Goal: Transaction & Acquisition: Purchase product/service

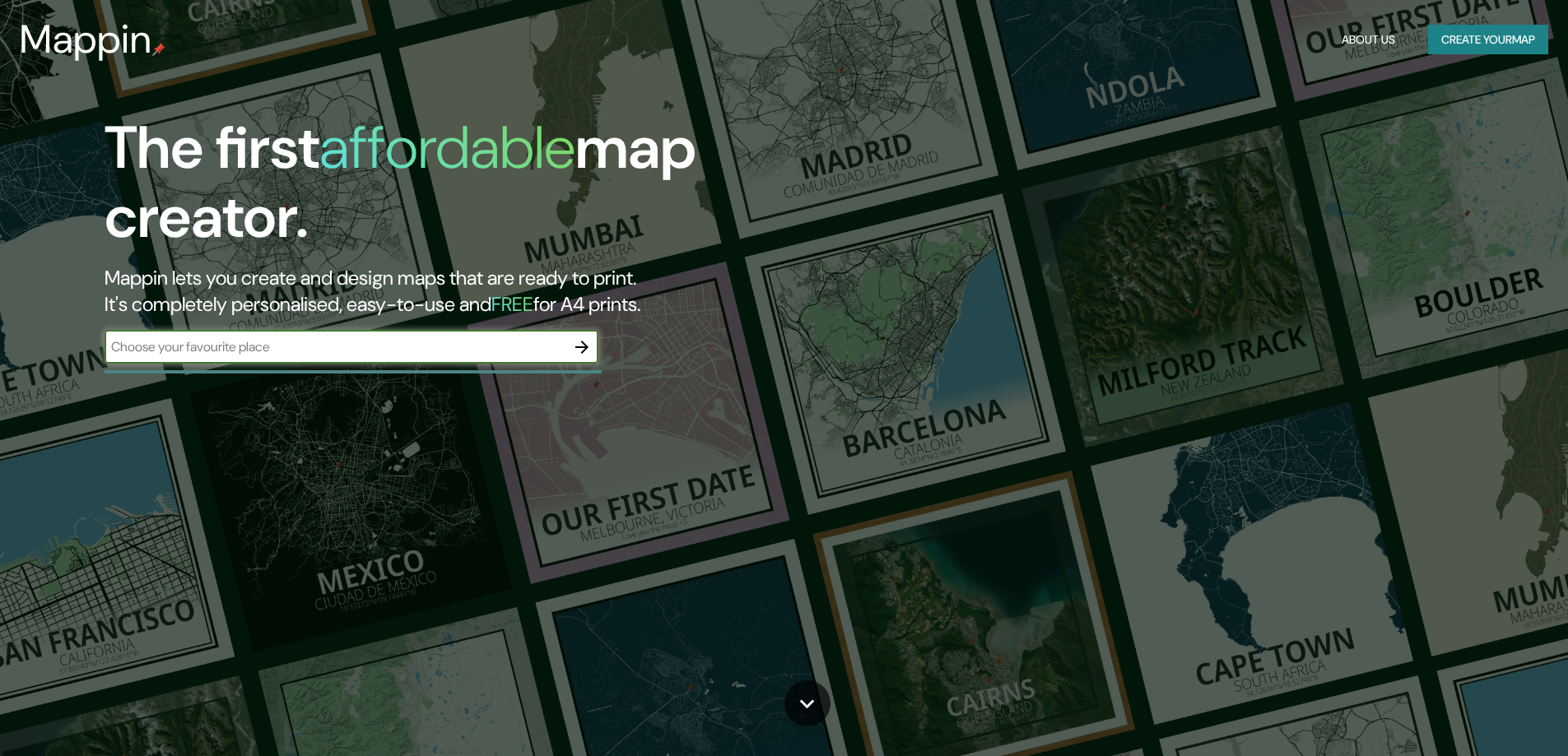
click at [292, 347] on input "text" at bounding box center [335, 347] width 461 height 19
click at [590, 335] on button "button" at bounding box center [581, 347] width 33 height 33
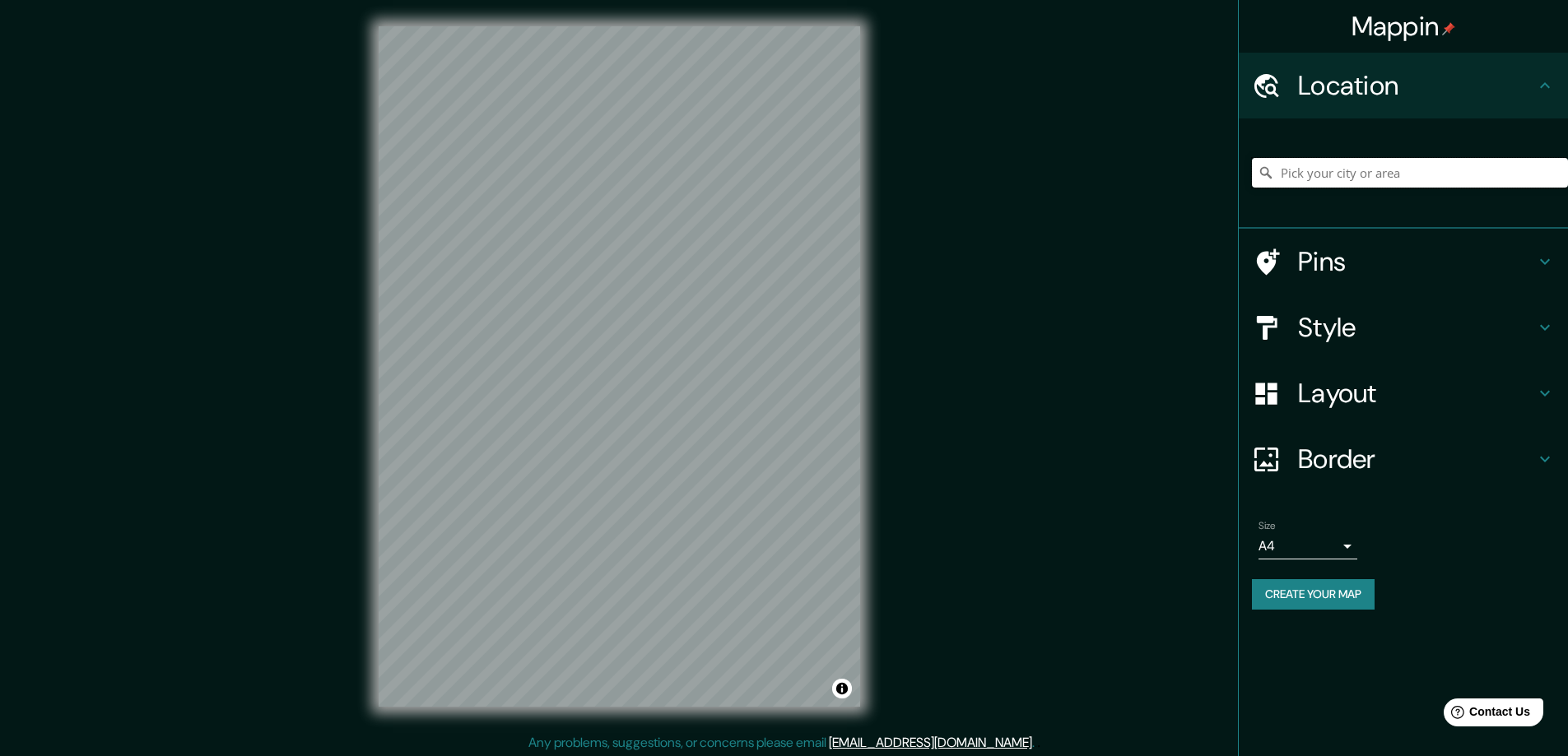
click at [1376, 175] on input "Pick your city or area" at bounding box center [1410, 173] width 316 height 30
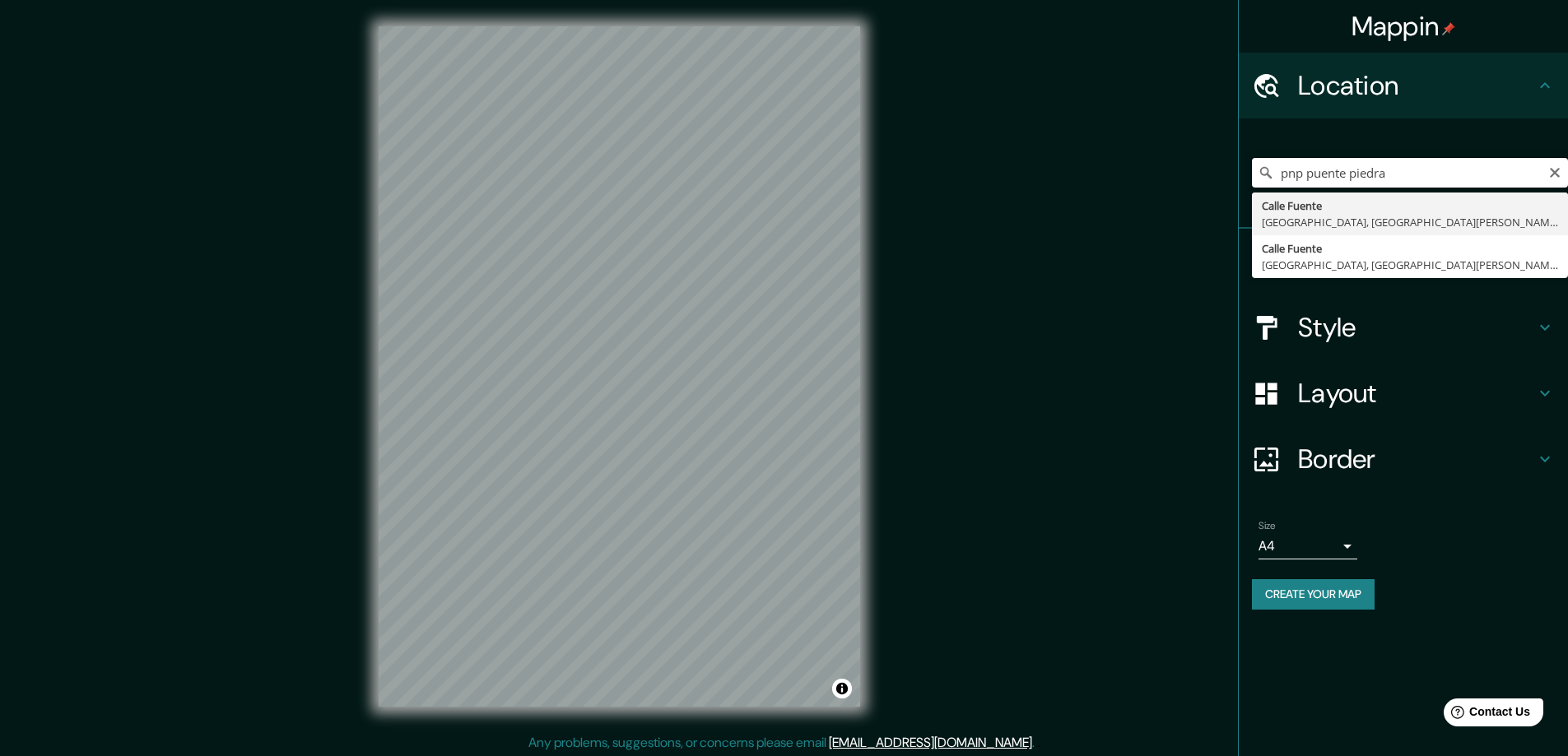
drag, startPoint x: 1420, startPoint y: 175, endPoint x: 1229, endPoint y: 174, distance: 191.0
click at [1229, 174] on div "Mappin Location pnp puente piedra [STREET_ADDRESS][PERSON_NAME], [GEOGRAPHIC_DA…" at bounding box center [784, 379] width 1568 height 760
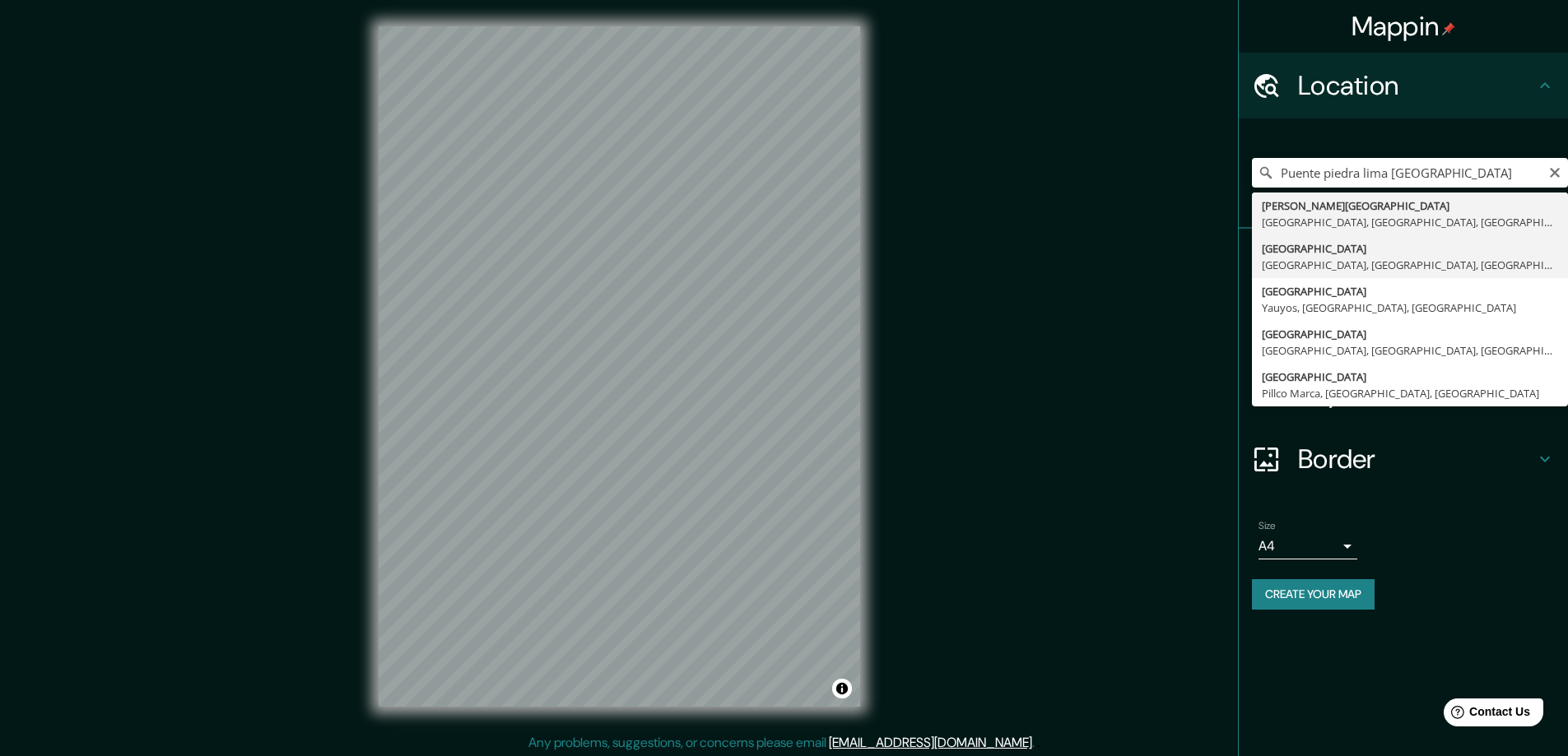
type input "[GEOGRAPHIC_DATA], [GEOGRAPHIC_DATA], [GEOGRAPHIC_DATA], [GEOGRAPHIC_DATA]"
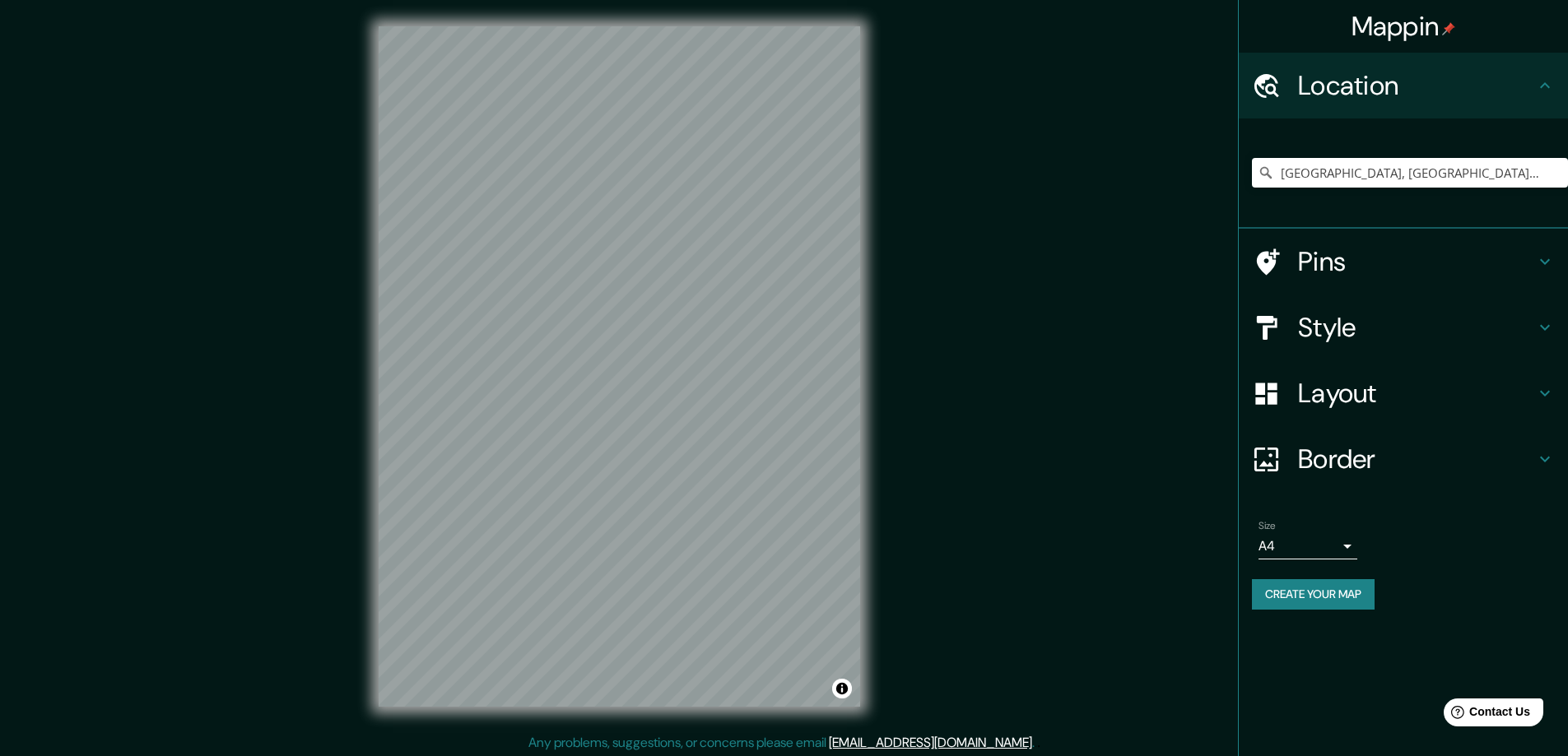
click at [1362, 381] on h4 "Layout" at bounding box center [1416, 392] width 237 height 33
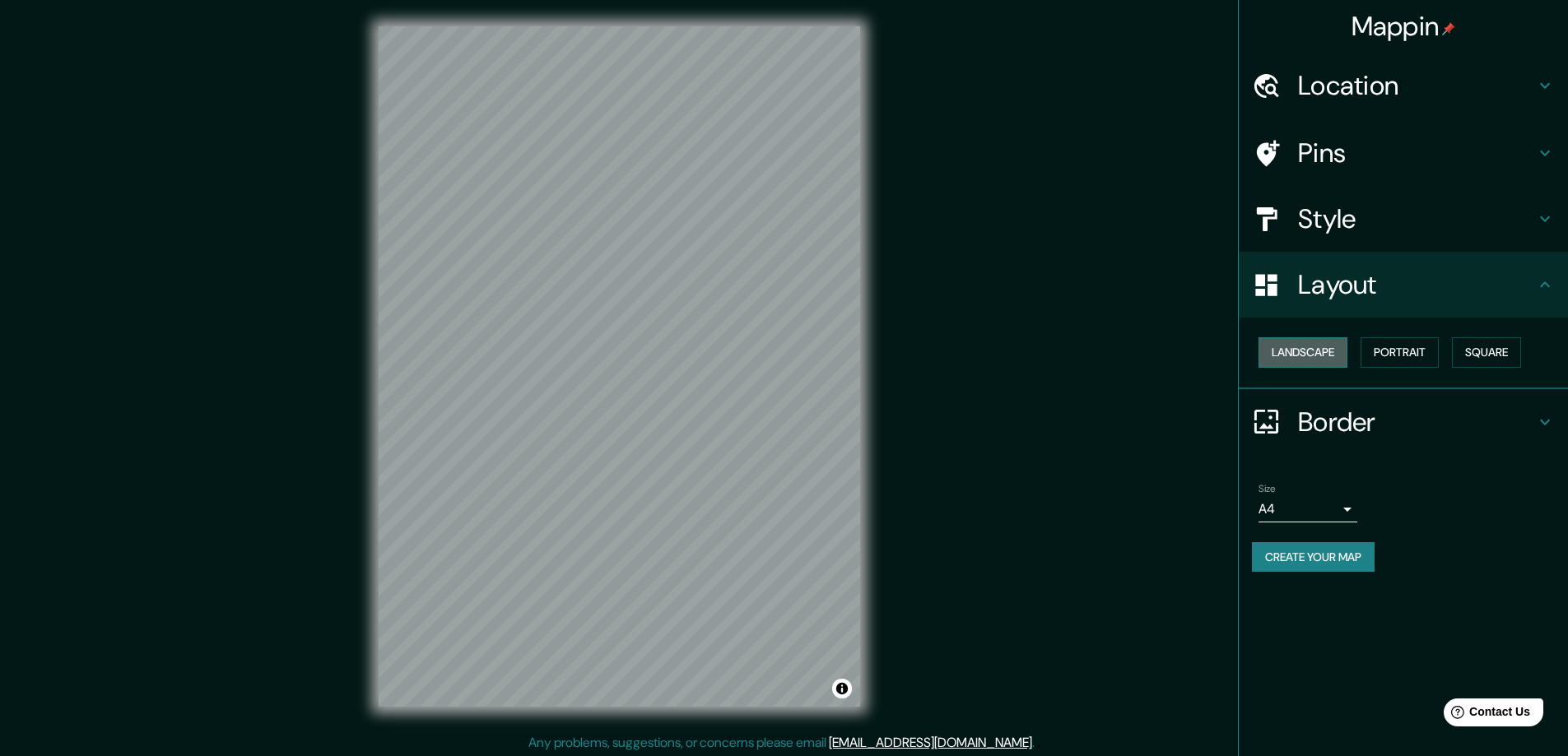
click at [1339, 354] on button "Landscape" at bounding box center [1303, 352] width 89 height 31
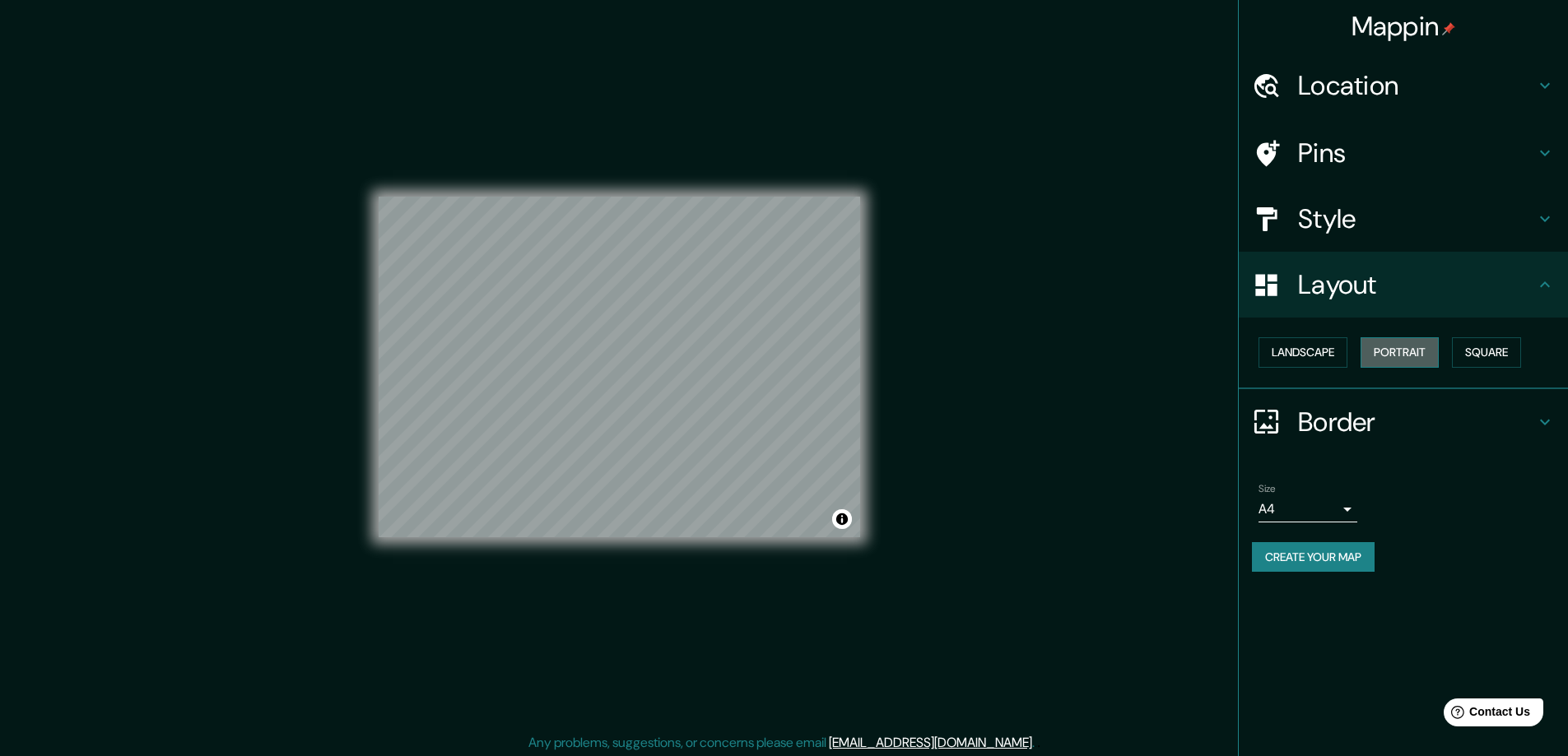
click at [1403, 347] on button "Portrait" at bounding box center [1400, 352] width 78 height 31
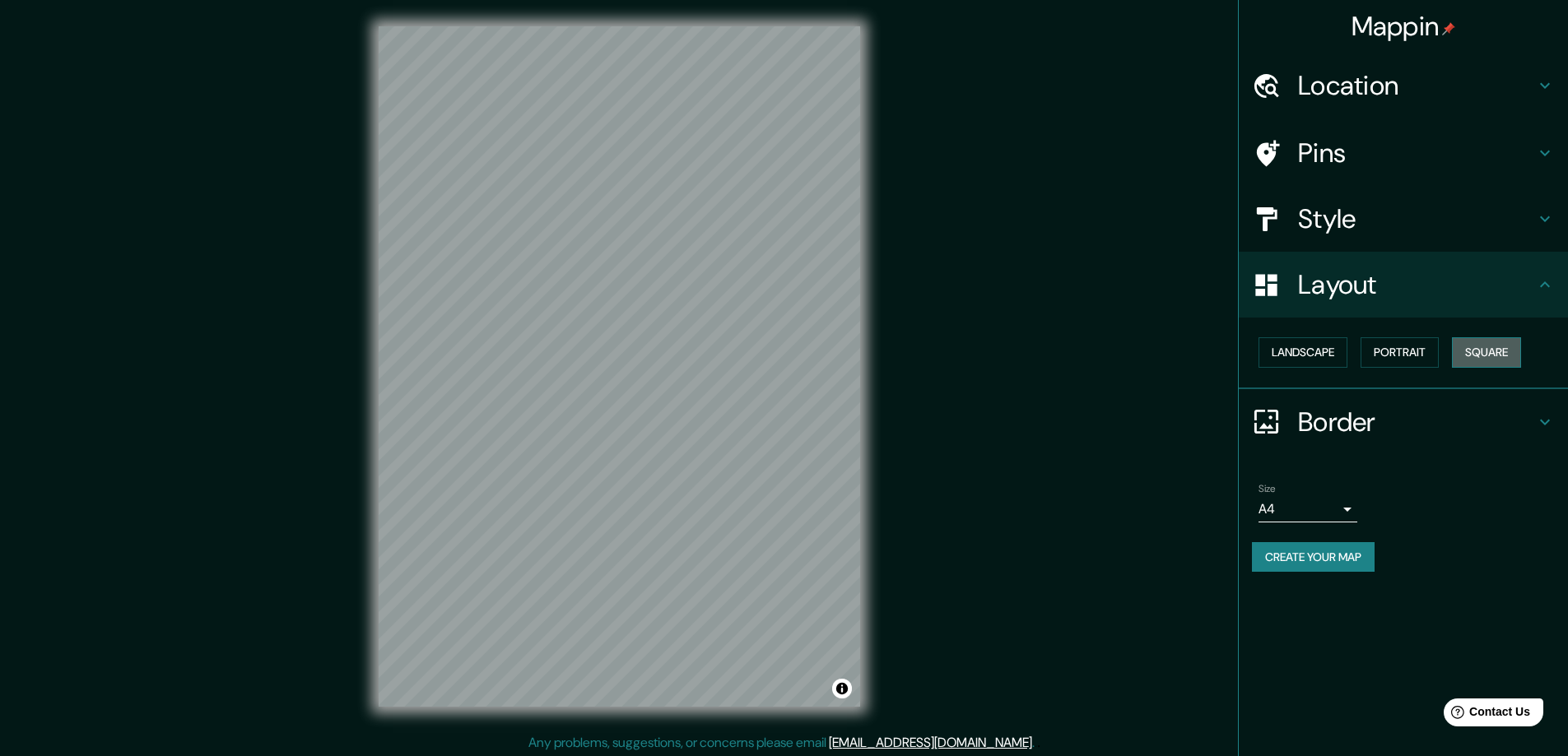
click at [1498, 344] on button "Square" at bounding box center [1486, 352] width 69 height 31
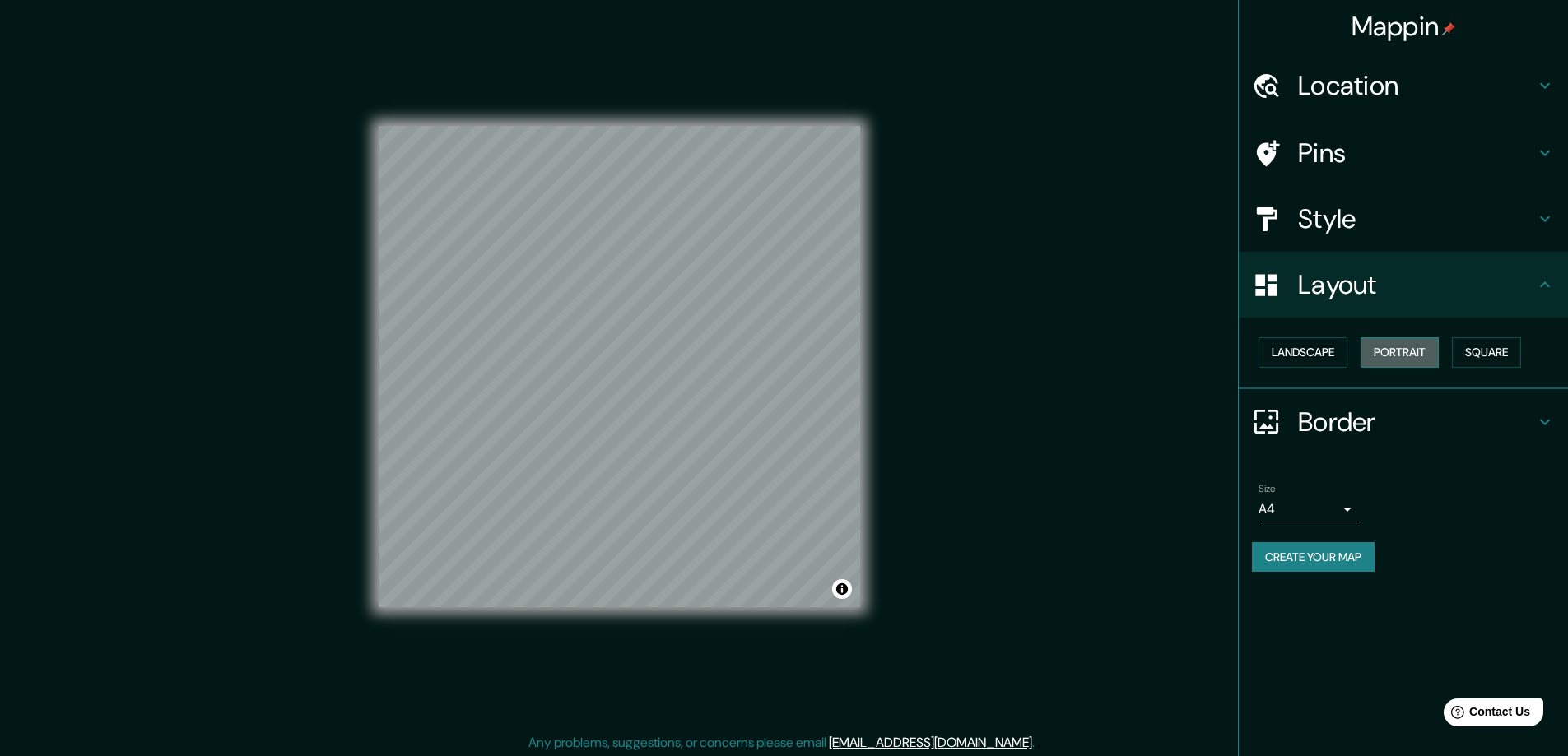
click at [1411, 356] on button "Portrait" at bounding box center [1400, 352] width 78 height 31
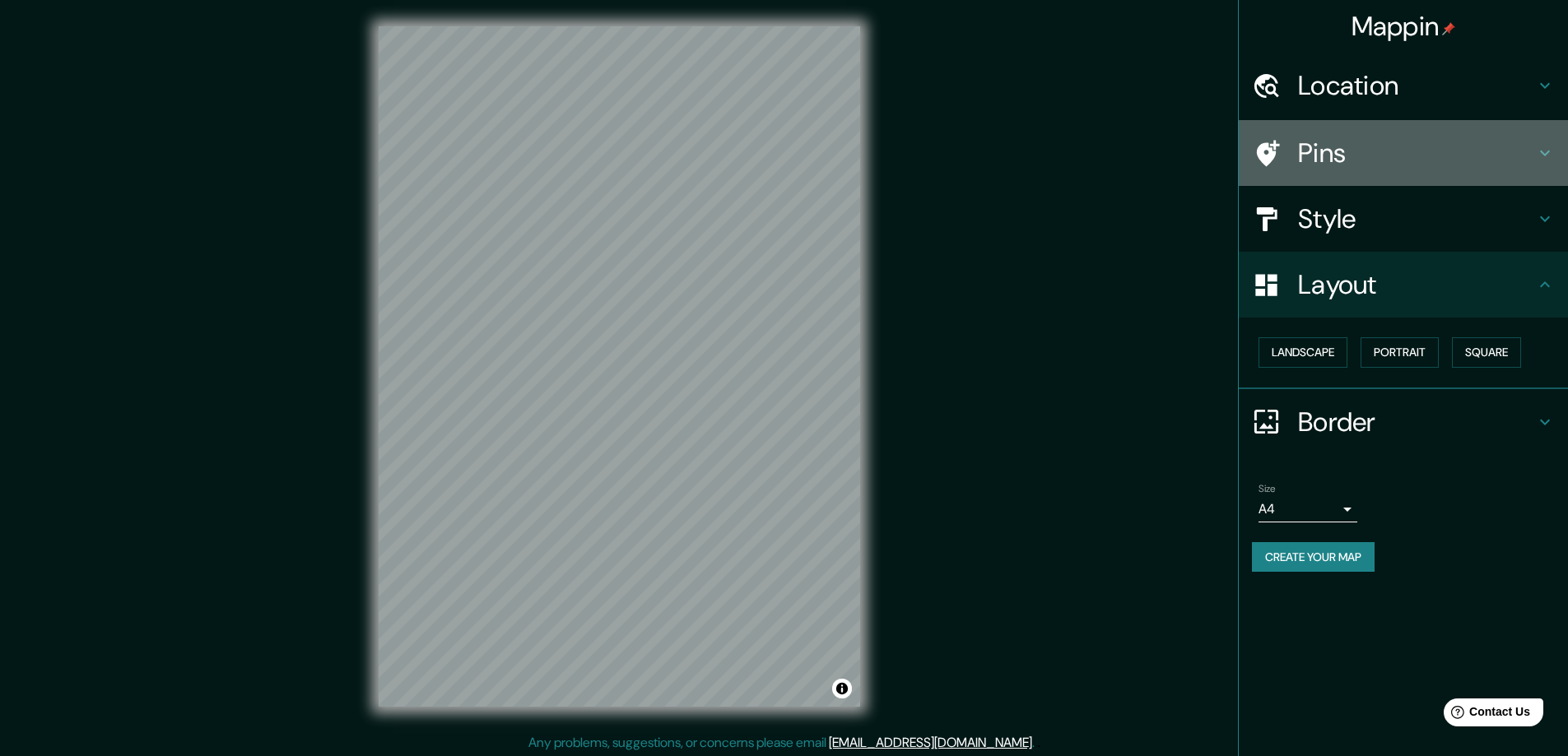
click at [1313, 139] on h4 "Pins" at bounding box center [1416, 153] width 237 height 33
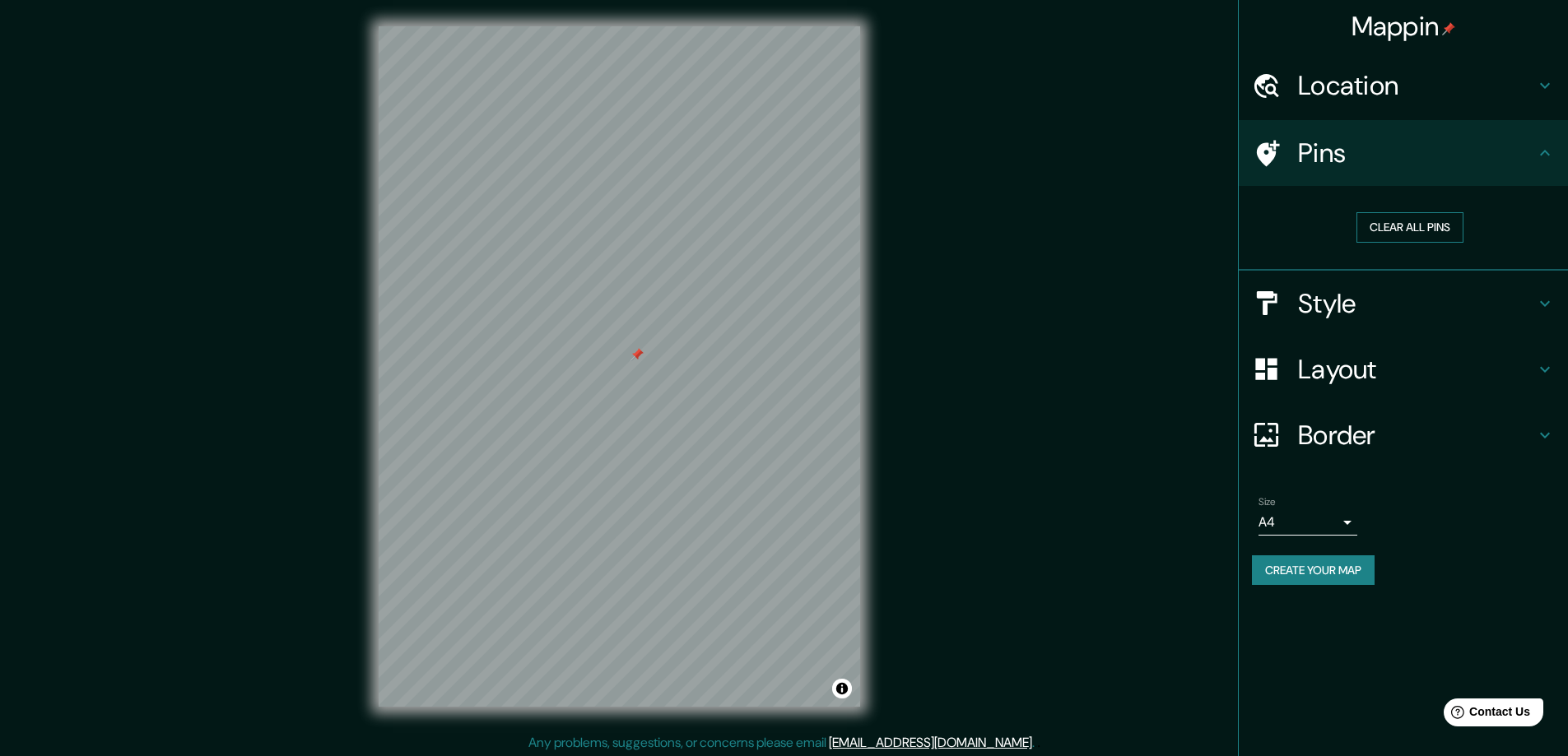
click at [1400, 230] on button "Clear all pins" at bounding box center [1409, 227] width 107 height 31
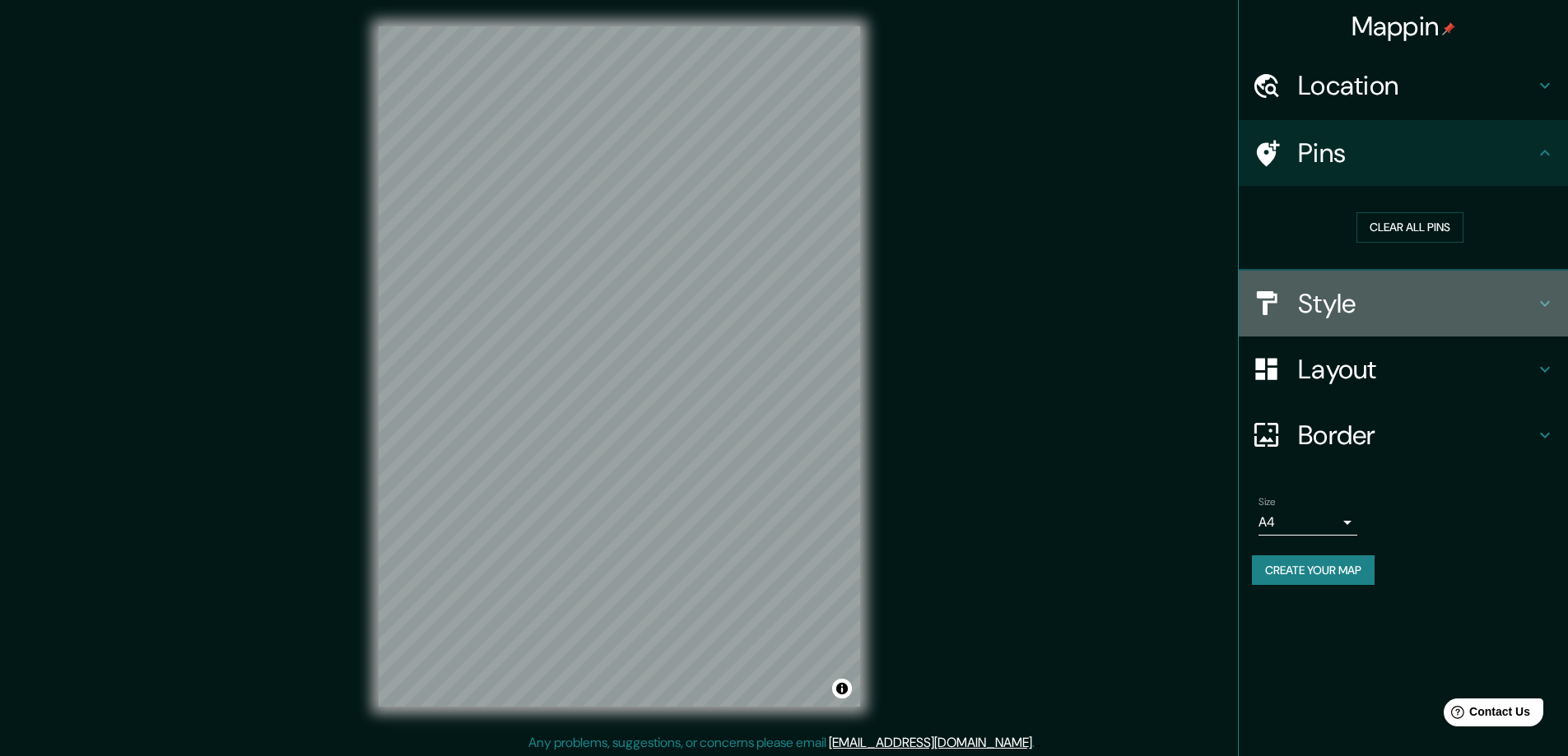
drag, startPoint x: 1394, startPoint y: 312, endPoint x: 1403, endPoint y: 310, distance: 9.2
click at [1395, 312] on h4 "Style" at bounding box center [1416, 303] width 237 height 33
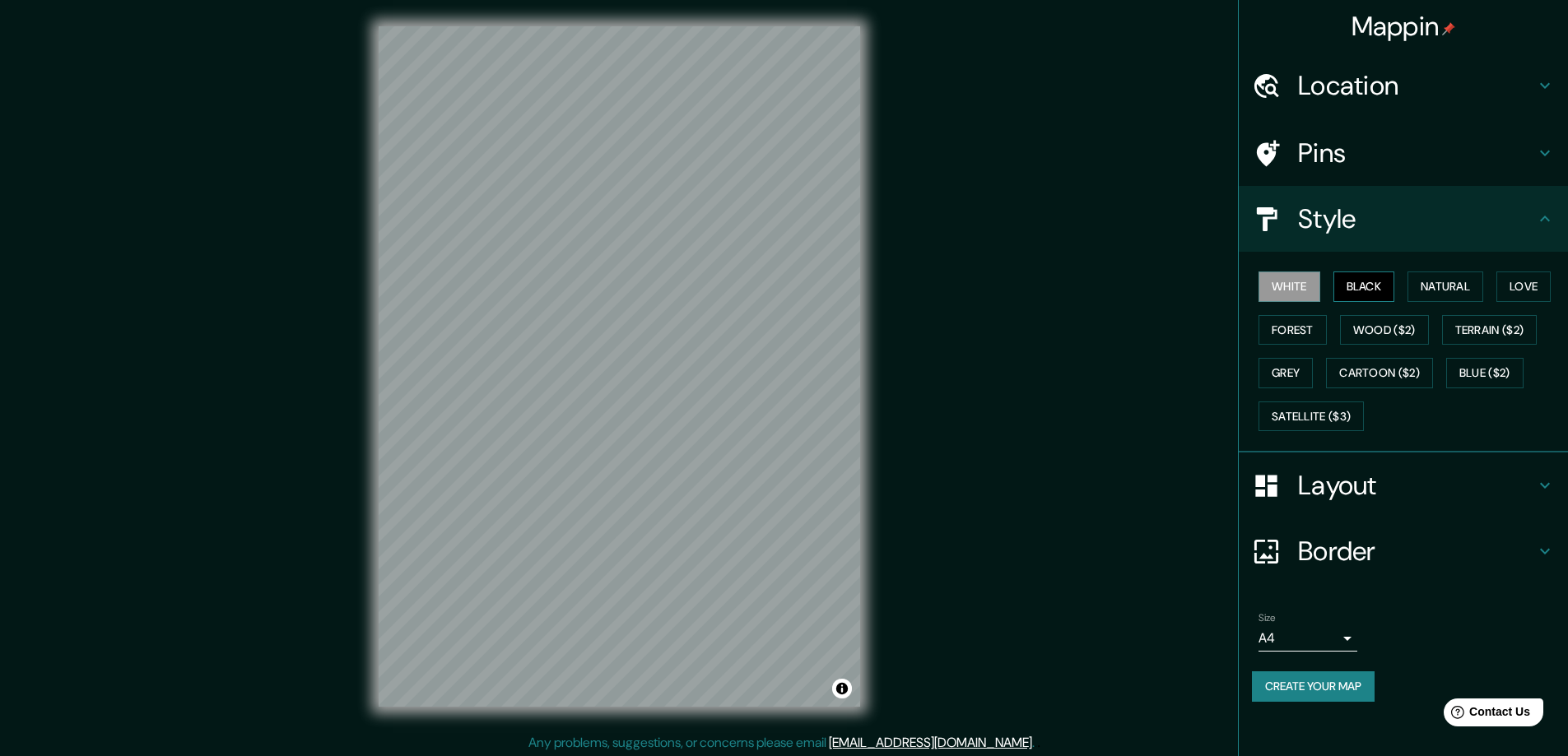
click at [1381, 290] on button "Black" at bounding box center [1364, 286] width 61 height 31
click at [1434, 292] on button "Natural" at bounding box center [1444, 286] width 75 height 31
click at [1535, 286] on button "Love" at bounding box center [1523, 286] width 54 height 31
click at [1299, 338] on button "Forest" at bounding box center [1292, 330] width 68 height 31
click at [1365, 324] on button "Wood ($2)" at bounding box center [1385, 330] width 89 height 31
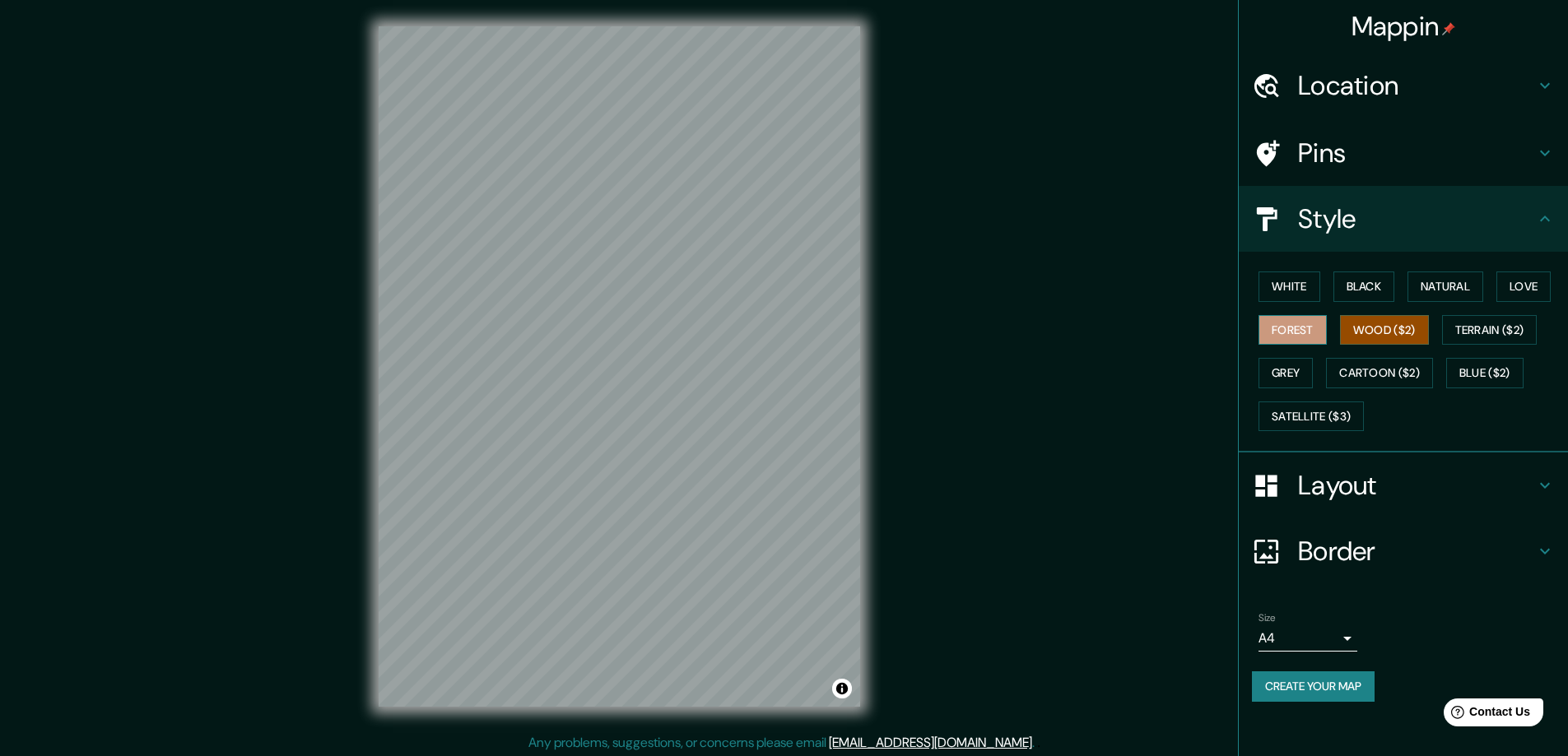
click at [1301, 325] on button "Forest" at bounding box center [1292, 330] width 68 height 31
click at [1376, 332] on button "Wood ($2)" at bounding box center [1385, 330] width 89 height 31
click at [1475, 333] on button "Terrain ($2)" at bounding box center [1489, 330] width 96 height 31
drag, startPoint x: 1282, startPoint y: 372, endPoint x: 1364, endPoint y: 395, distance: 85.2
click at [1282, 373] on button "Grey" at bounding box center [1285, 373] width 54 height 31
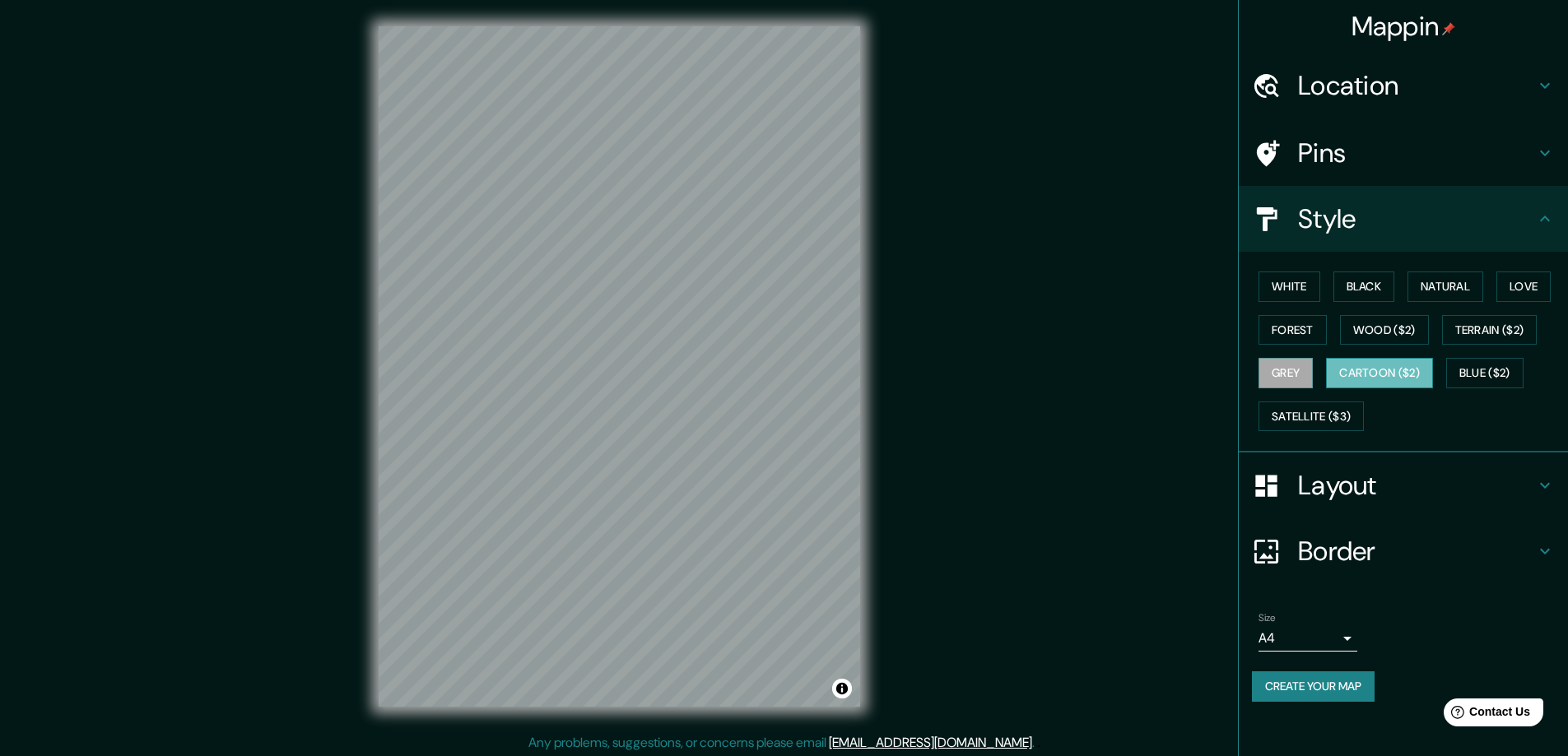
click at [1420, 363] on button "Cartoon ($2)" at bounding box center [1379, 373] width 107 height 31
click at [1481, 378] on button "Blue ($2)" at bounding box center [1484, 373] width 77 height 31
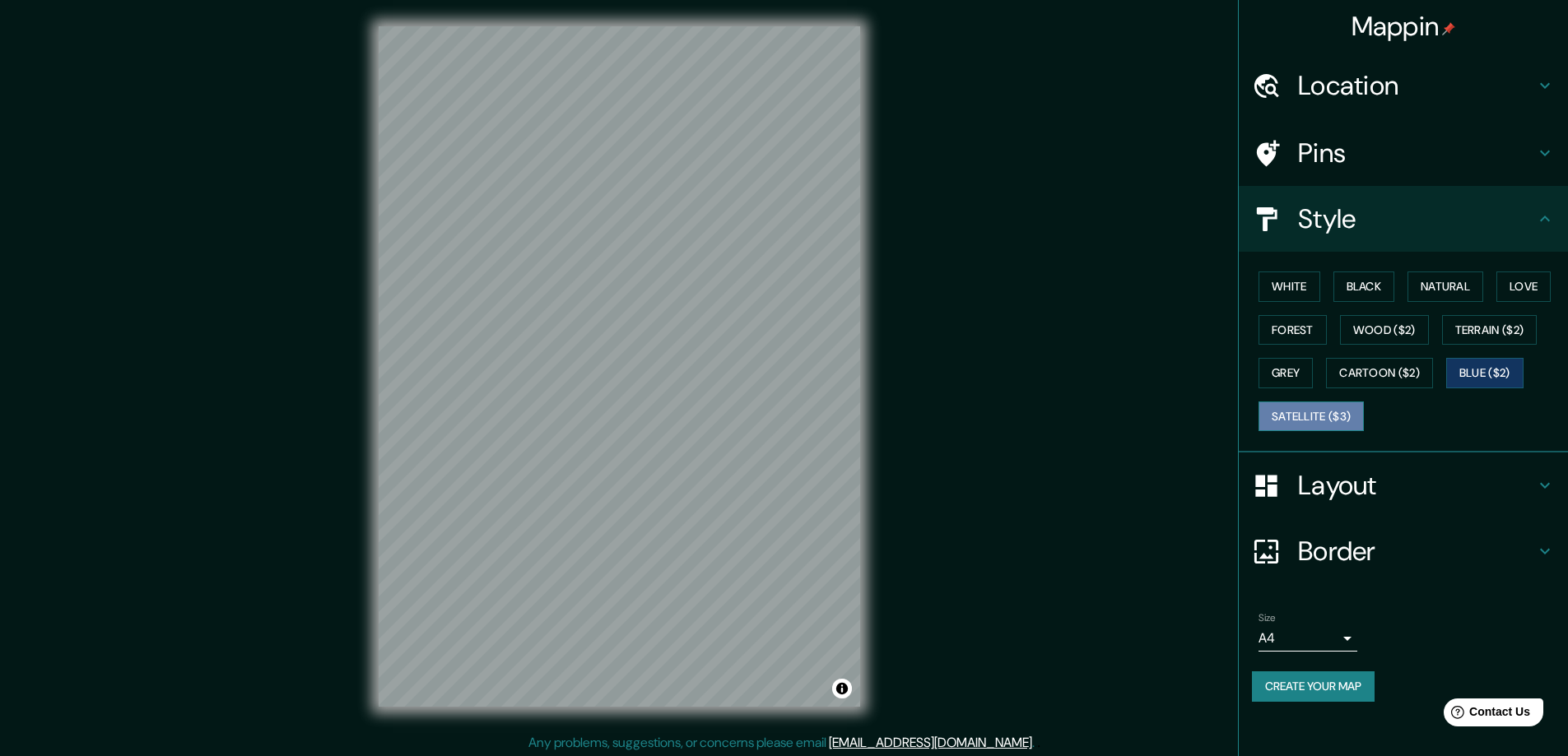
click at [1357, 413] on button "Satellite ($3)" at bounding box center [1310, 417] width 105 height 31
click at [1283, 277] on button "White" at bounding box center [1289, 286] width 61 height 31
click at [1377, 297] on button "Black" at bounding box center [1364, 286] width 61 height 31
click at [1449, 297] on button "Natural" at bounding box center [1444, 286] width 75 height 31
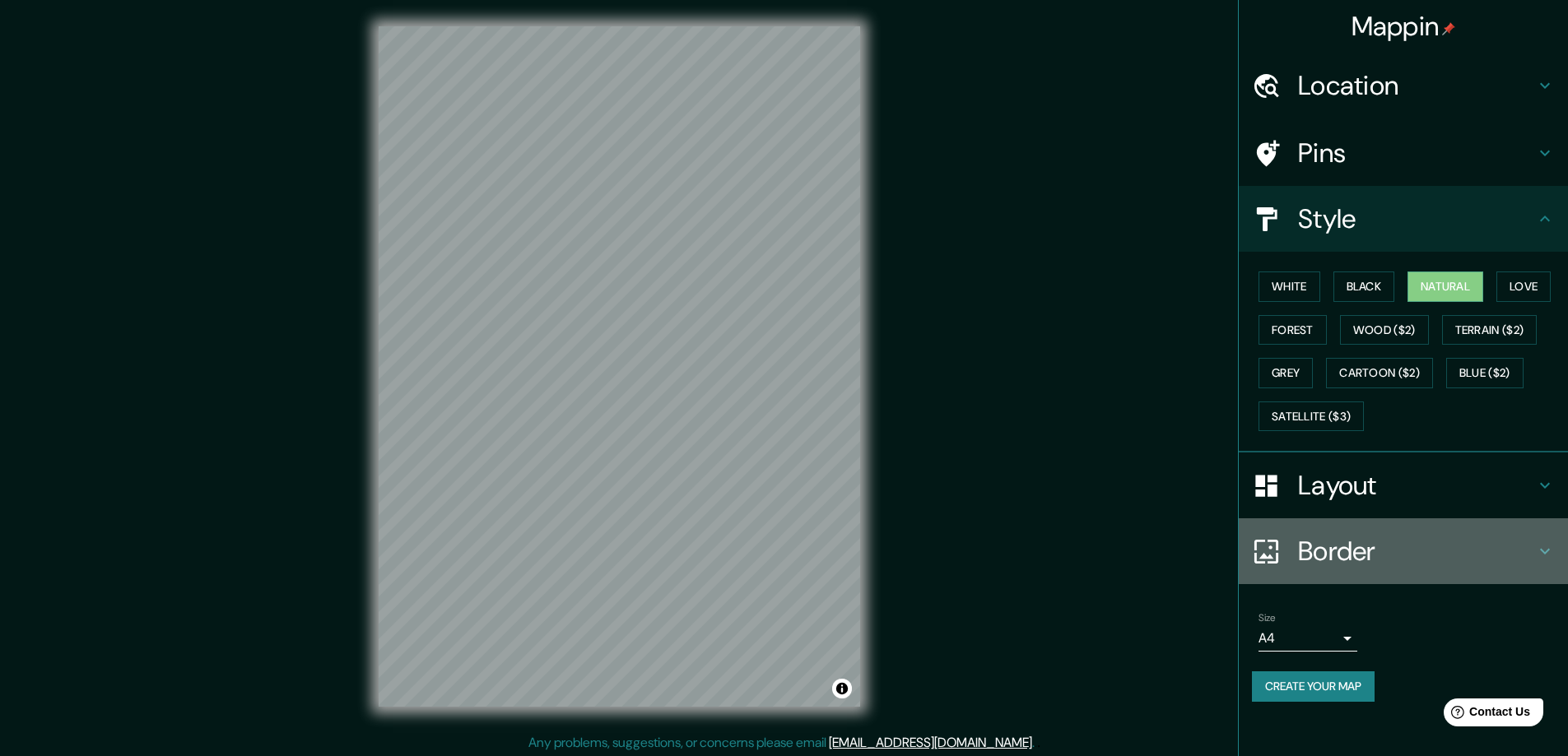
click at [1541, 546] on icon at bounding box center [1544, 550] width 20 height 20
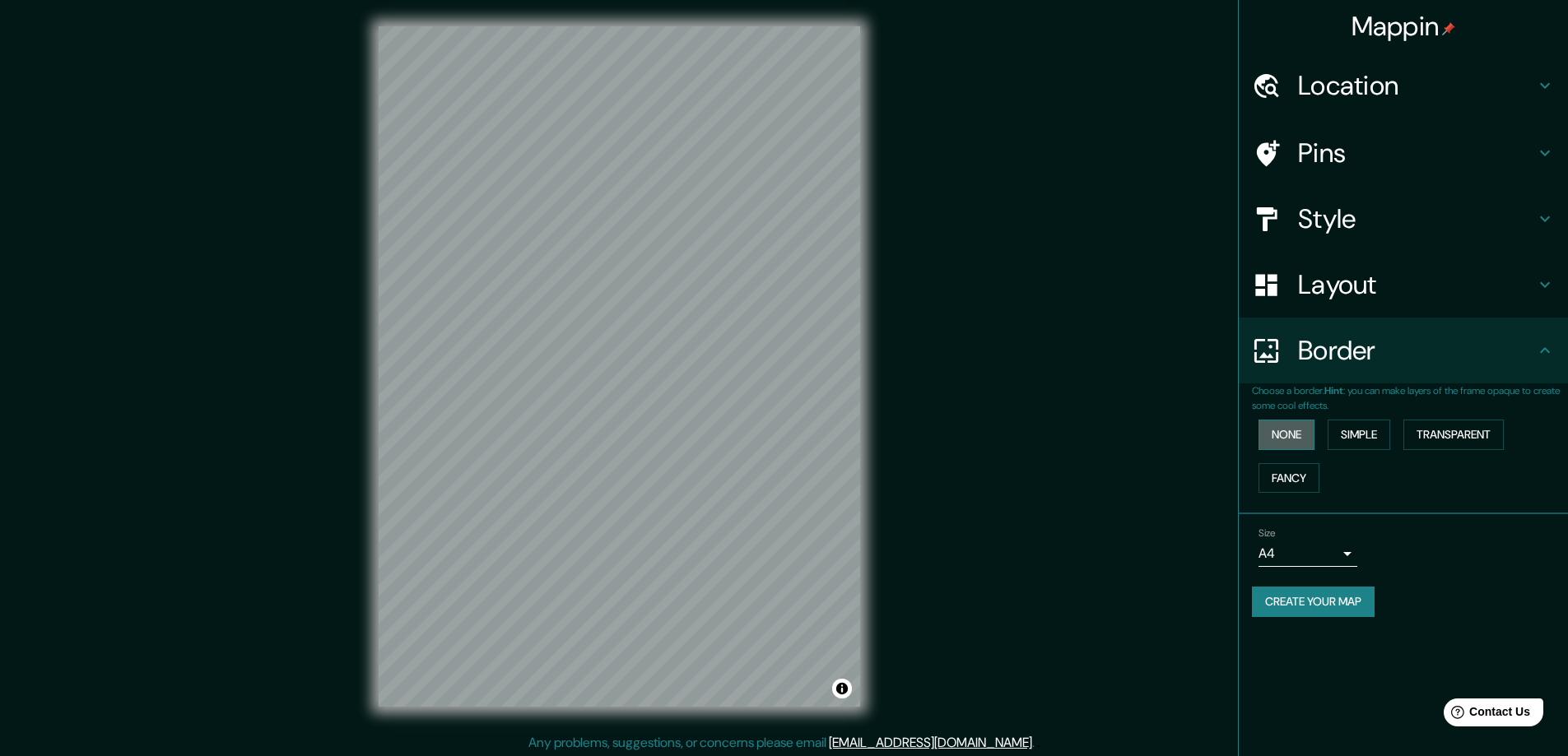
click at [1281, 431] on button "None" at bounding box center [1286, 434] width 56 height 31
click at [1340, 440] on button "Simple" at bounding box center [1358, 434] width 62 height 31
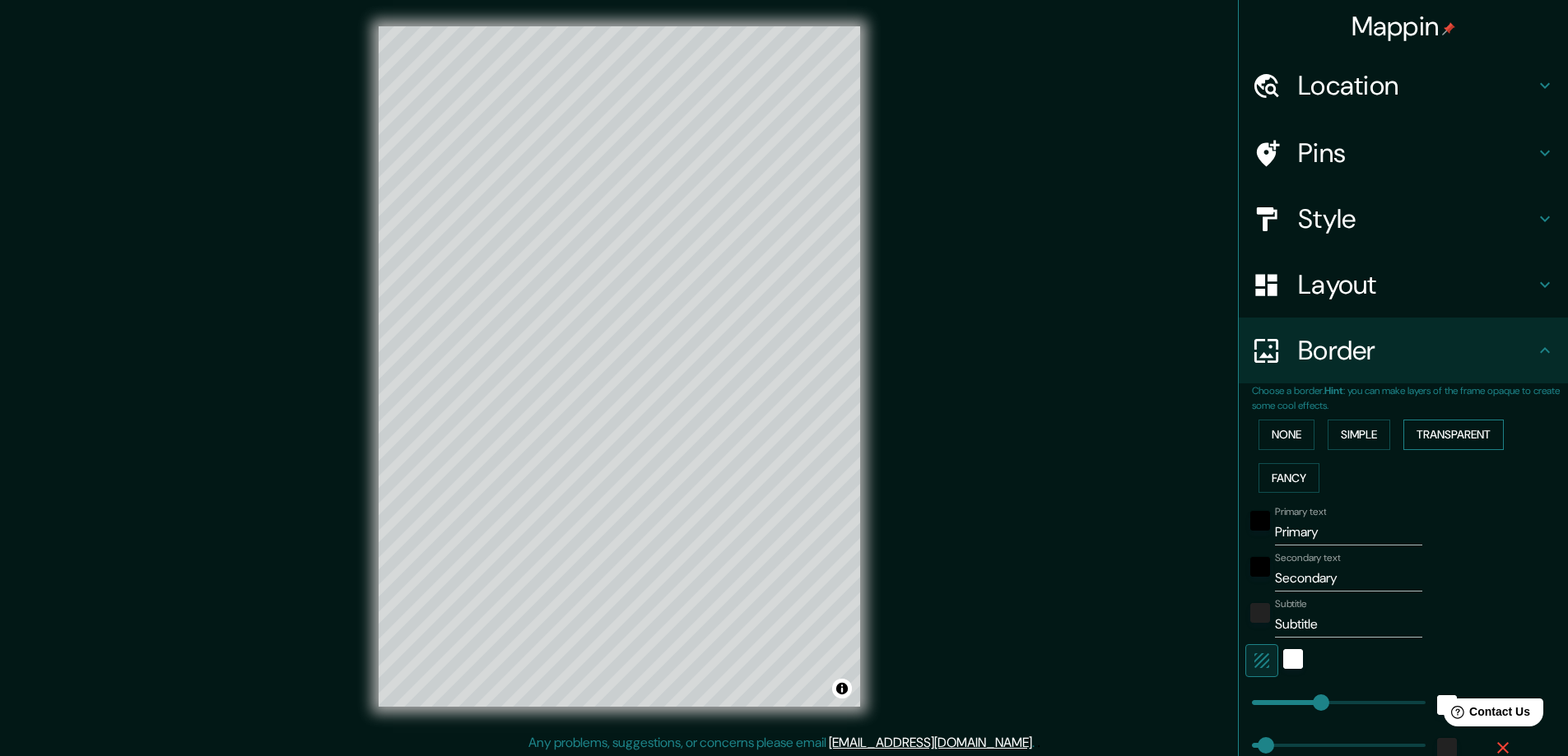
click at [1413, 440] on button "Transparent" at bounding box center [1454, 434] width 100 height 31
click at [1298, 479] on button "Fancy" at bounding box center [1288, 478] width 60 height 31
click at [1269, 445] on button "None" at bounding box center [1286, 434] width 56 height 31
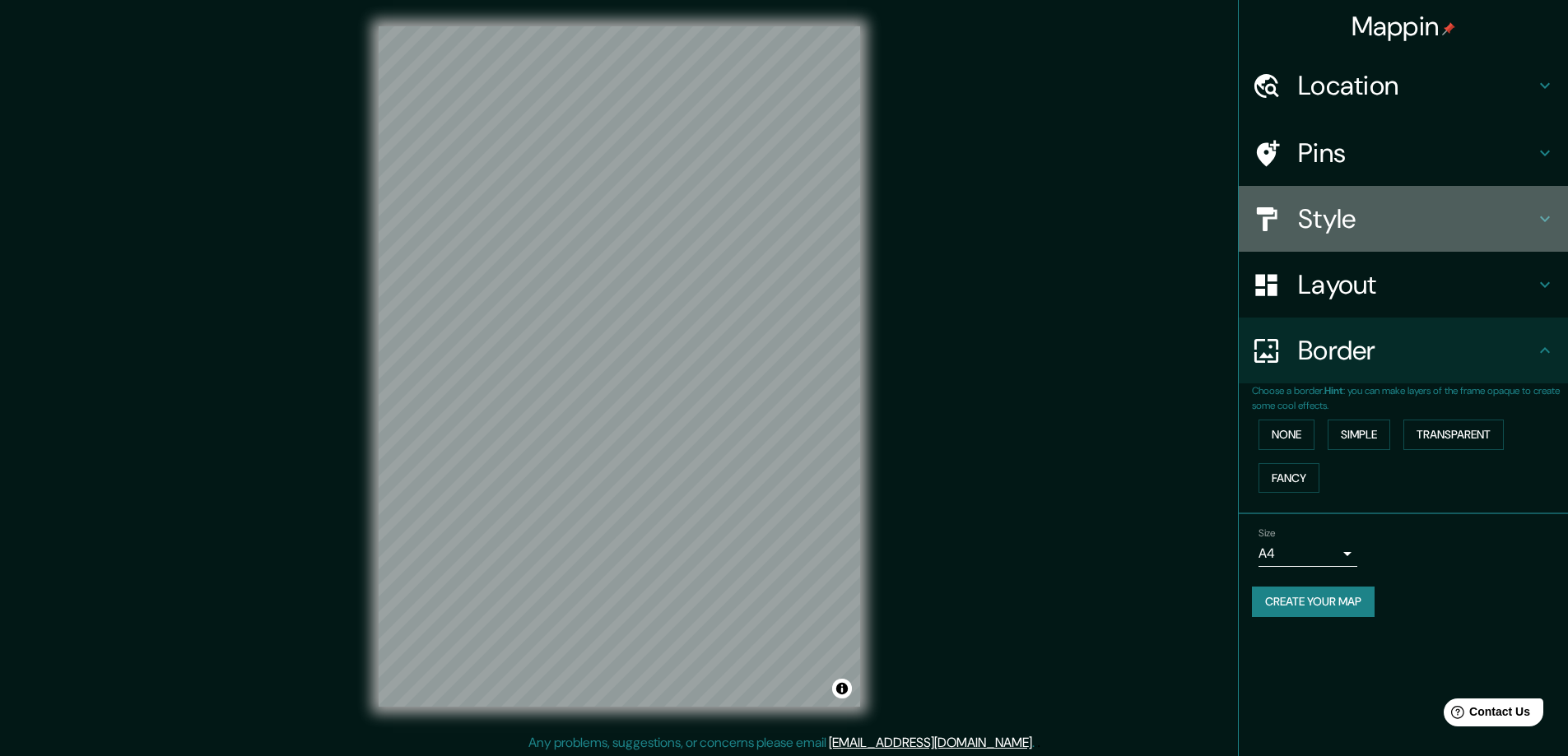
click at [1325, 215] on h4 "Style" at bounding box center [1416, 219] width 237 height 33
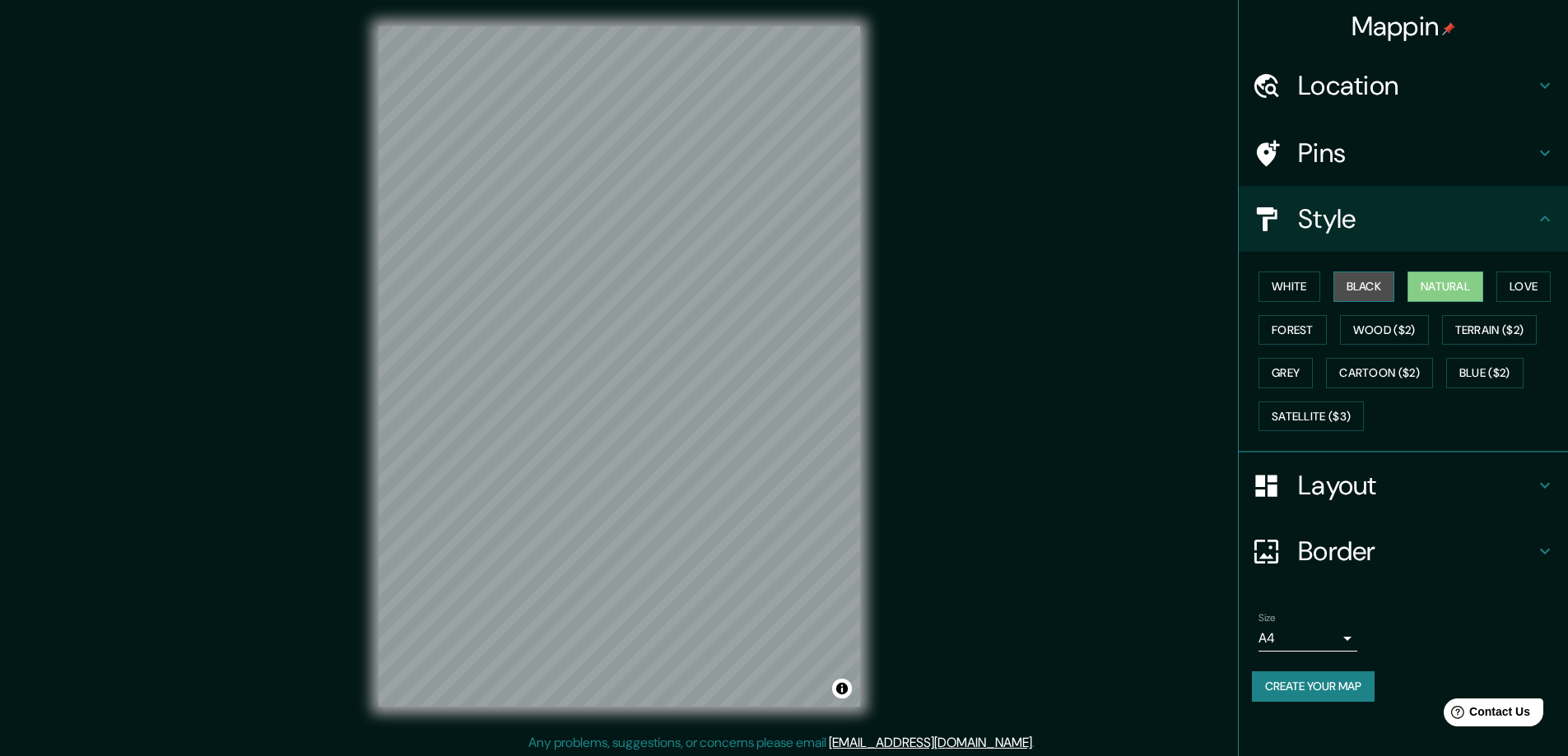
click at [1375, 285] on button "Black" at bounding box center [1364, 286] width 61 height 31
click at [1437, 290] on button "Natural" at bounding box center [1444, 286] width 75 height 31
click at [1300, 290] on button "White" at bounding box center [1289, 286] width 61 height 31
click at [1341, 291] on button "Black" at bounding box center [1364, 286] width 61 height 31
click at [1445, 285] on button "Natural" at bounding box center [1444, 286] width 75 height 31
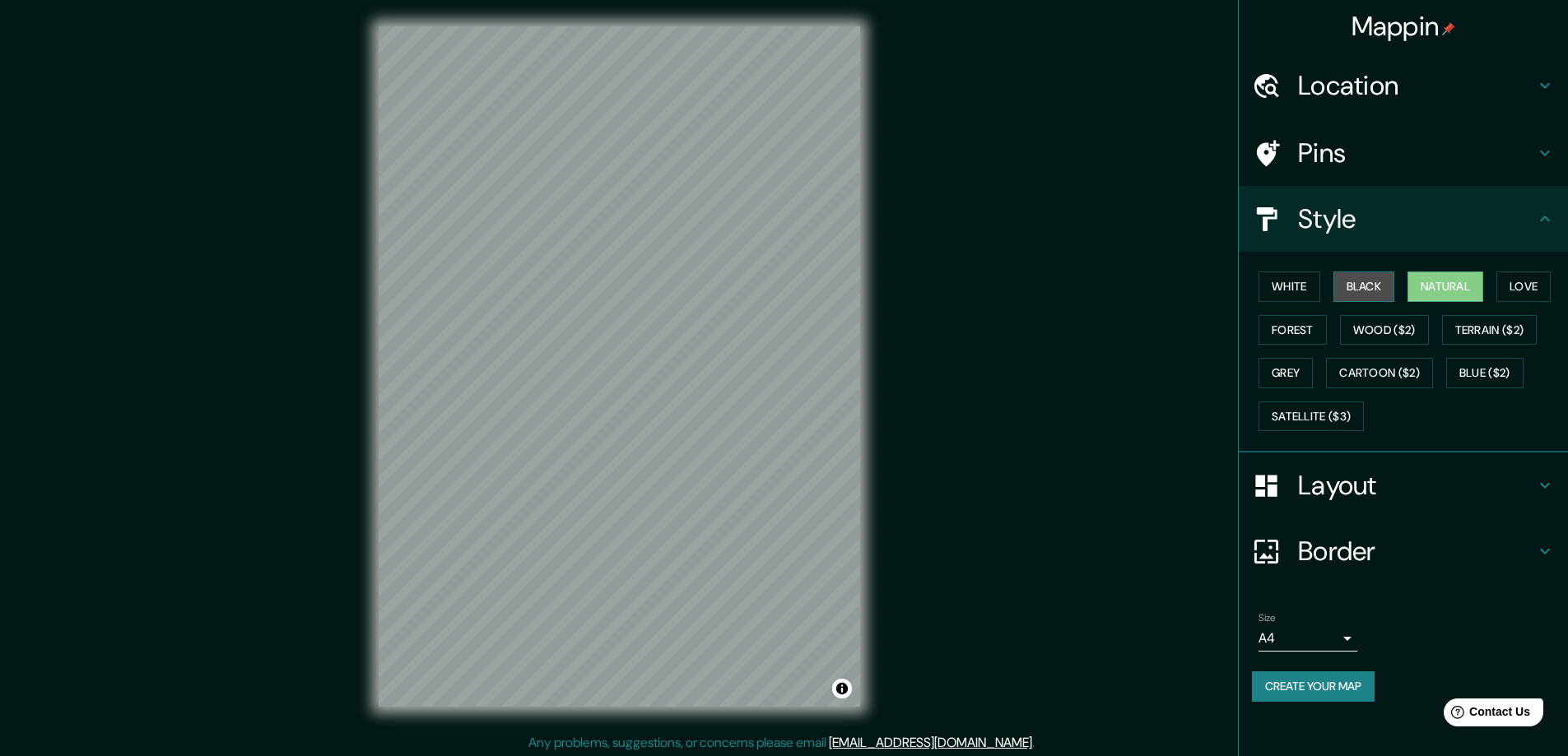
click at [1374, 288] on button "Black" at bounding box center [1364, 286] width 61 height 31
click at [1428, 290] on button "Natural" at bounding box center [1444, 286] width 75 height 31
click at [1395, 277] on button "Black" at bounding box center [1364, 286] width 61 height 31
click at [1442, 283] on button "Natural" at bounding box center [1444, 286] width 75 height 31
click at [1288, 691] on button "Create your map" at bounding box center [1313, 686] width 123 height 31
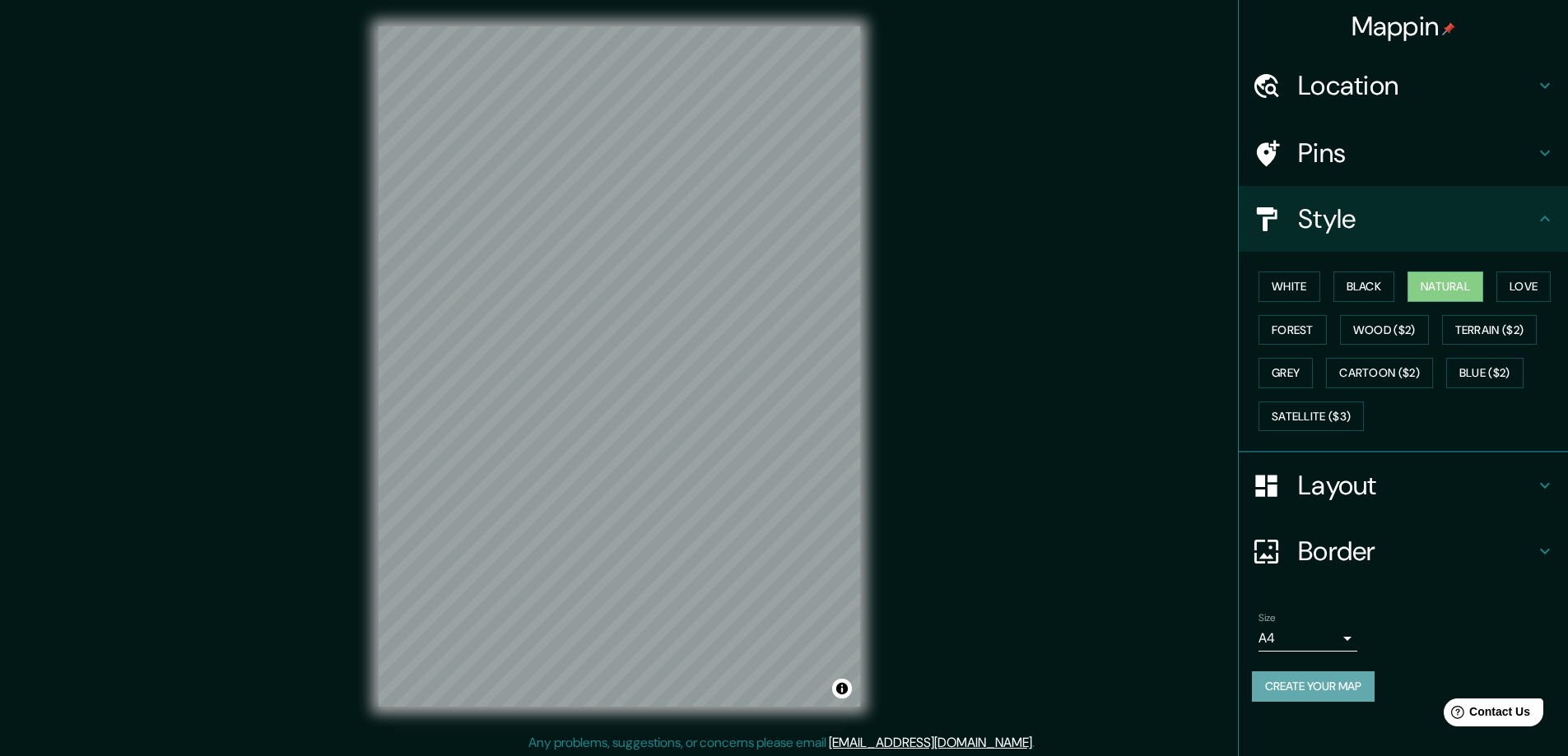
click at [1340, 678] on button "Create your map" at bounding box center [1313, 686] width 123 height 31
click at [1317, 683] on div "Create your map" at bounding box center [1403, 686] width 303 height 31
click at [1307, 684] on button "Create your map" at bounding box center [1313, 686] width 123 height 31
